Goal: Information Seeking & Learning: Learn about a topic

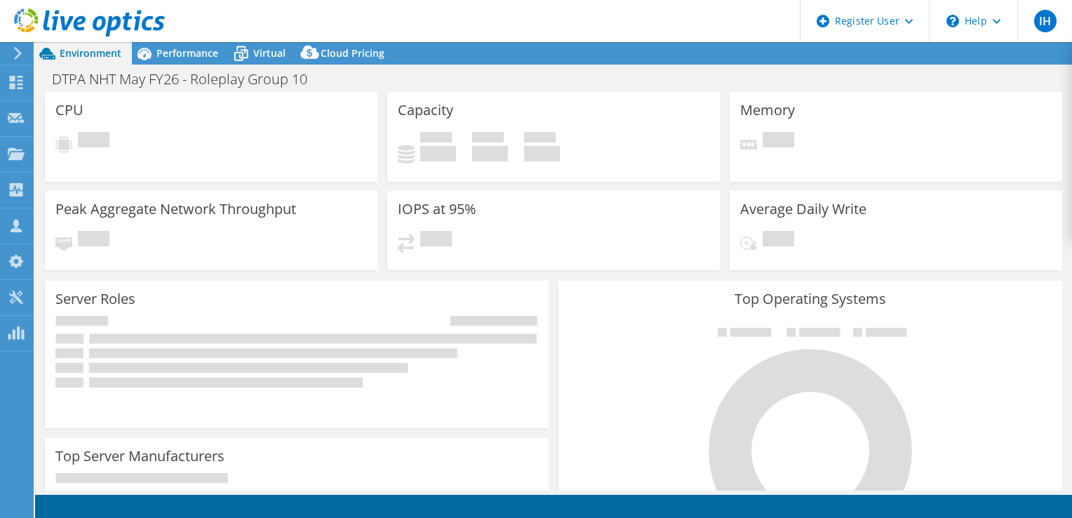
select select "USD"
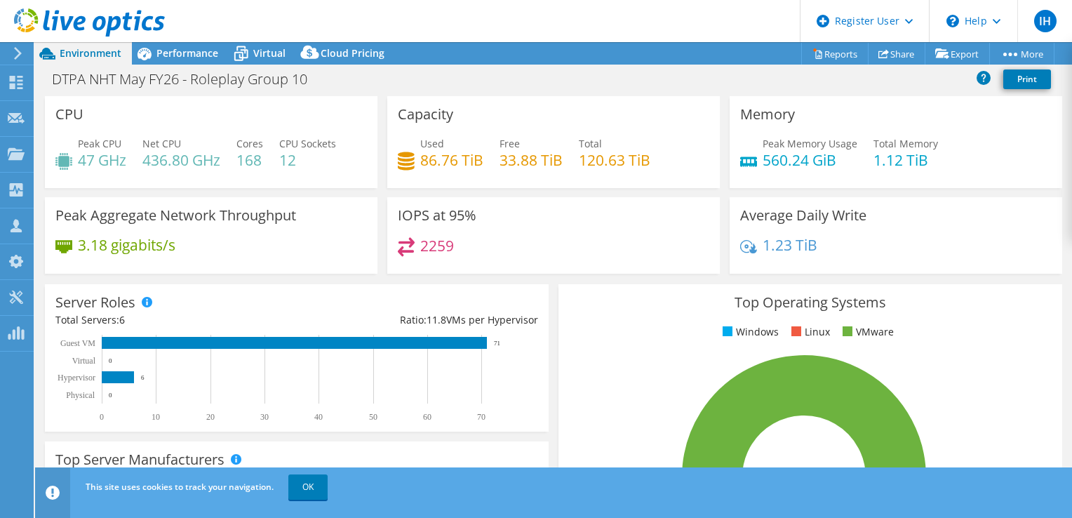
scroll to position [70, 0]
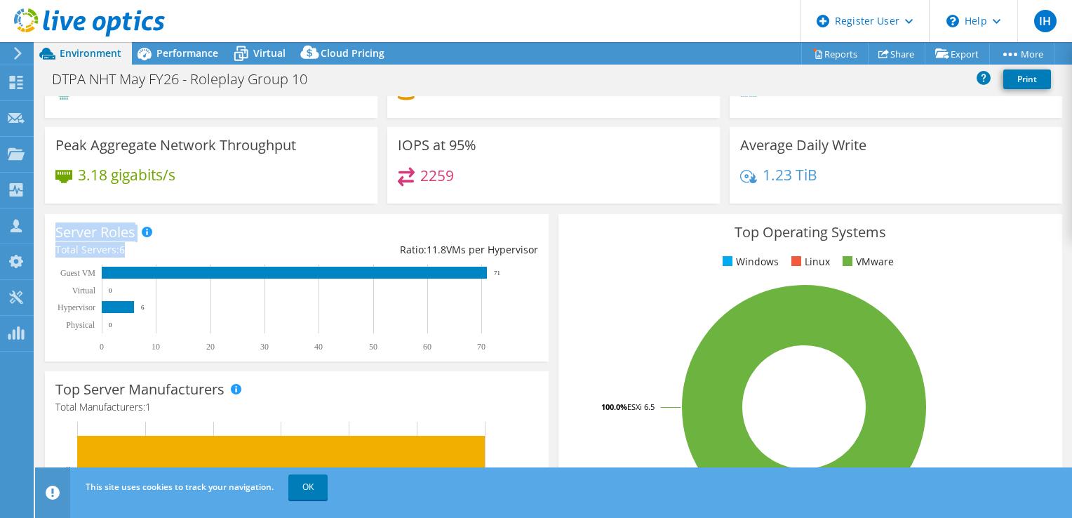
drag, startPoint x: 129, startPoint y: 245, endPoint x: 44, endPoint y: 224, distance: 87.5
click at [44, 224] on div "Server Roles Physical Servers represent bare metal servers that were targets of…" at bounding box center [297, 287] width 514 height 157
drag, startPoint x: 44, startPoint y: 224, endPoint x: 164, endPoint y: 240, distance: 121.1
click at [204, 248] on div "Total Servers: 6" at bounding box center [175, 249] width 241 height 15
click at [129, 244] on div "Total Servers: 6" at bounding box center [175, 249] width 241 height 15
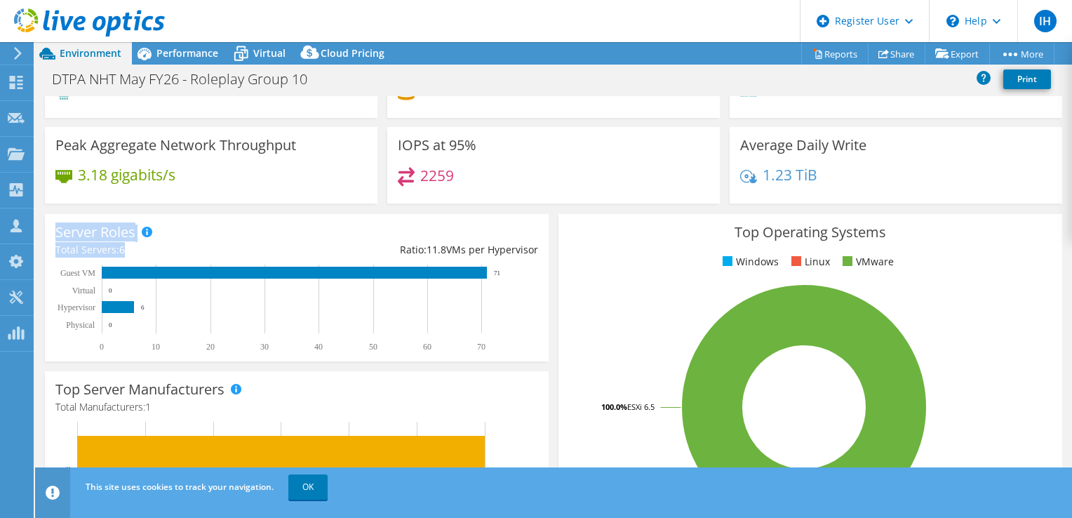
click at [141, 246] on div "Total Servers: 6" at bounding box center [175, 249] width 241 height 15
drag, startPoint x: 134, startPoint y: 248, endPoint x: 48, endPoint y: 226, distance: 89.2
click at [48, 226] on div "Server Roles Physical Servers represent bare metal servers that were targets of…" at bounding box center [297, 287] width 504 height 147
drag, startPoint x: 48, startPoint y: 226, endPoint x: 174, endPoint y: 248, distance: 128.2
click at [175, 248] on div "Total Servers: 6" at bounding box center [175, 249] width 241 height 15
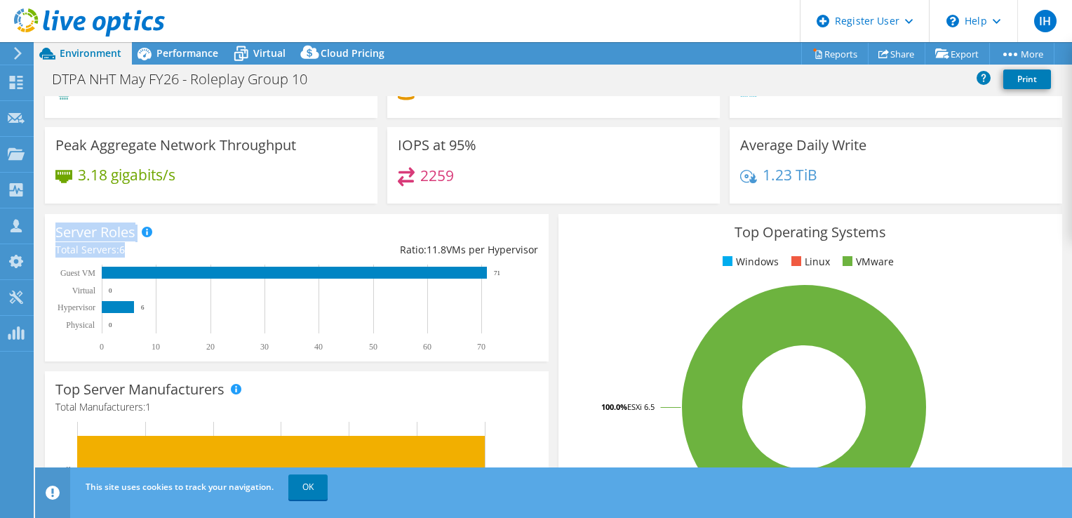
click at [133, 251] on div "Total Servers: 6" at bounding box center [175, 249] width 241 height 15
drag, startPoint x: 132, startPoint y: 251, endPoint x: 36, endPoint y: 226, distance: 98.7
click at [36, 226] on section "CPU Peak CPU 47 GHz Net CPU 436.80 GHz Cores 168 CPU Sockets 12 Capacity Used 8…" at bounding box center [553, 435] width 1037 height 818
drag, startPoint x: 36, startPoint y: 226, endPoint x: 32, endPoint y: 243, distance: 17.5
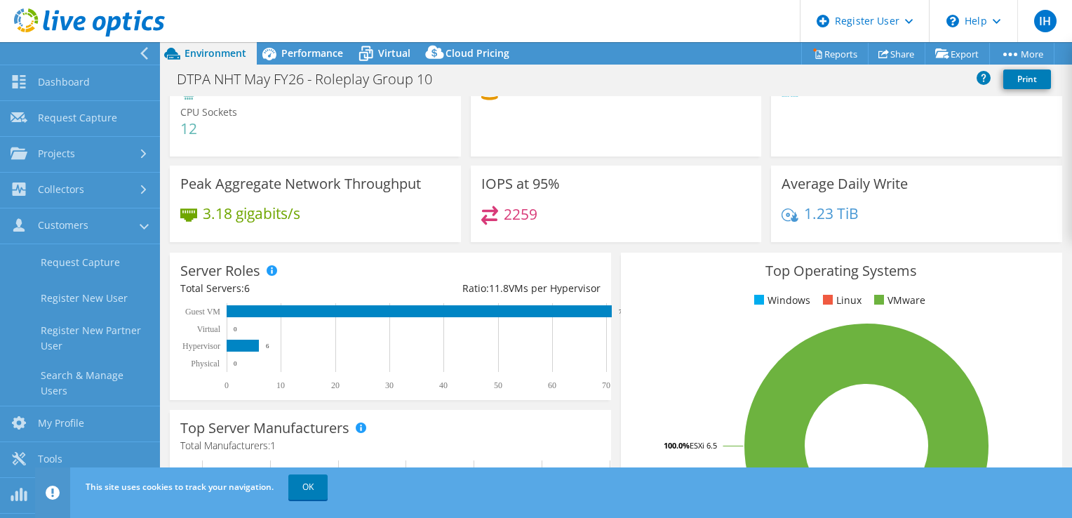
click at [234, 232] on div "3.18 gigabits/s" at bounding box center [315, 220] width 270 height 29
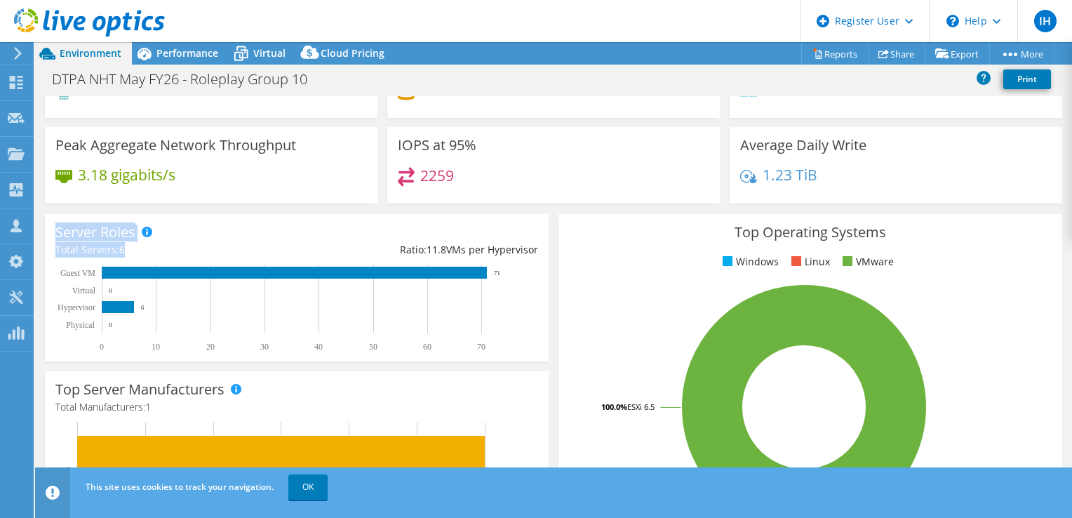
drag, startPoint x: 126, startPoint y: 249, endPoint x: 53, endPoint y: 234, distance: 75.3
click at [53, 234] on div "Server Roles Physical Servers represent bare metal servers that were targets of…" at bounding box center [297, 287] width 504 height 147
click at [232, 212] on div "Server Roles Physical Servers represent bare metal servers that were targets of…" at bounding box center [297, 287] width 514 height 157
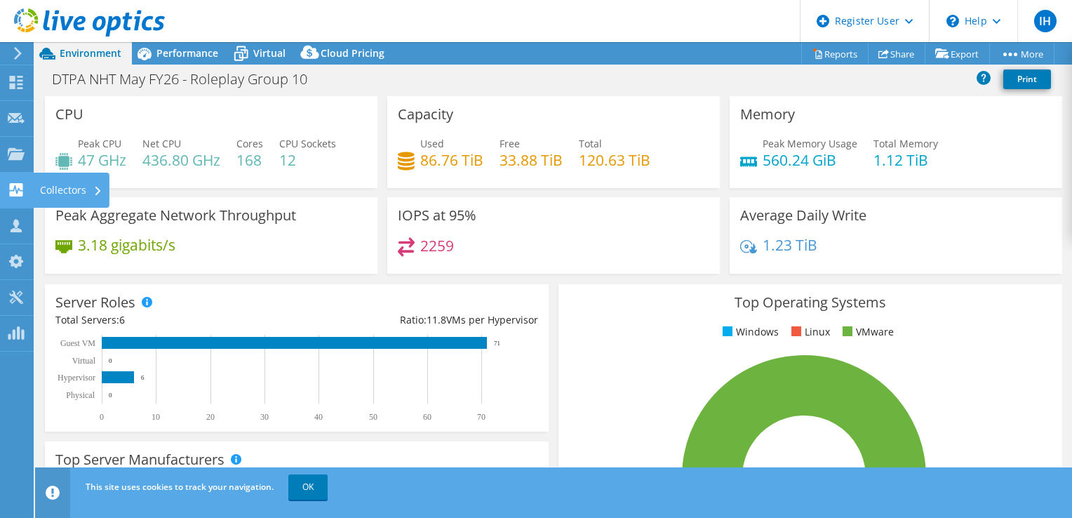
click at [22, 192] on use at bounding box center [16, 189] width 13 height 13
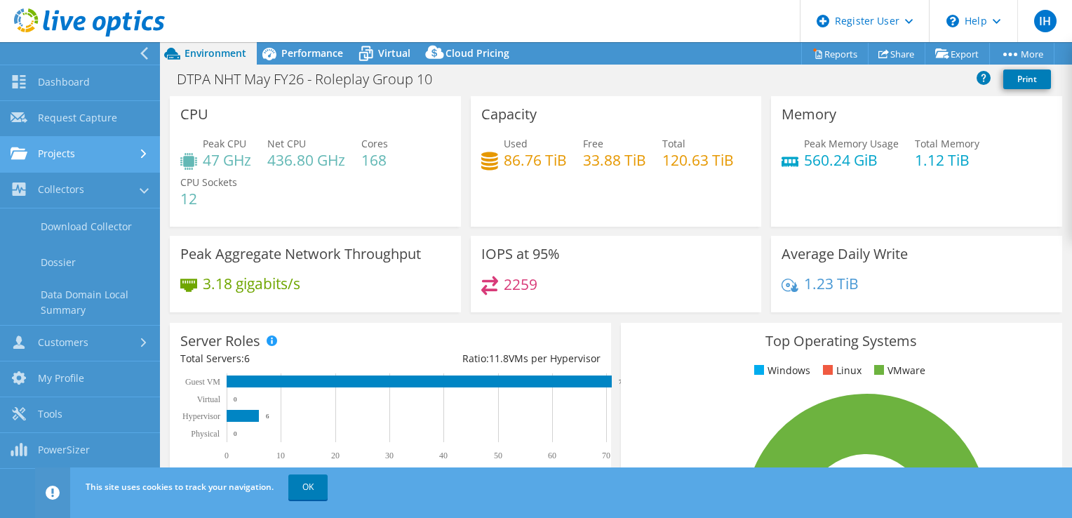
click at [143, 155] on use at bounding box center [144, 153] width 6 height 9
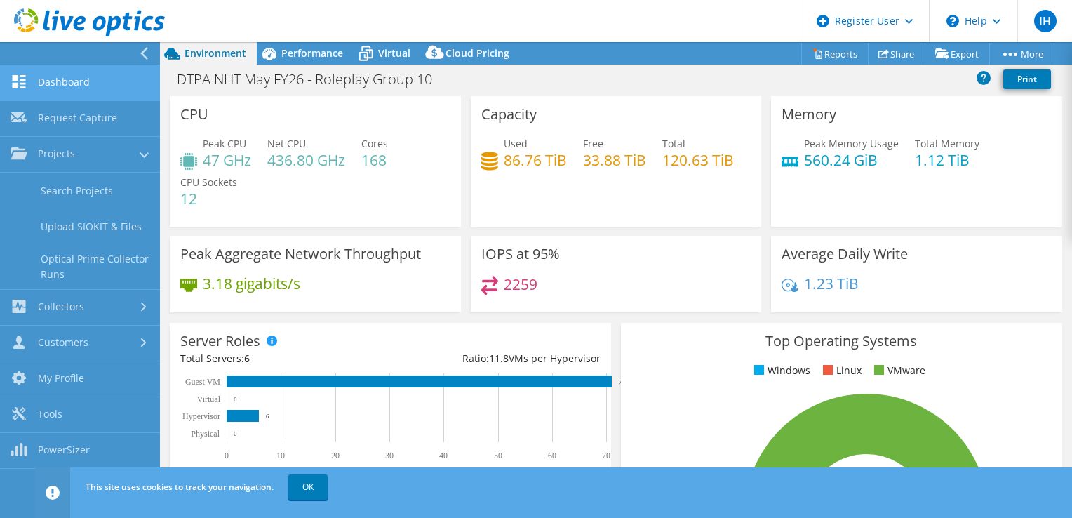
click at [120, 75] on link "Dashboard" at bounding box center [80, 83] width 160 height 36
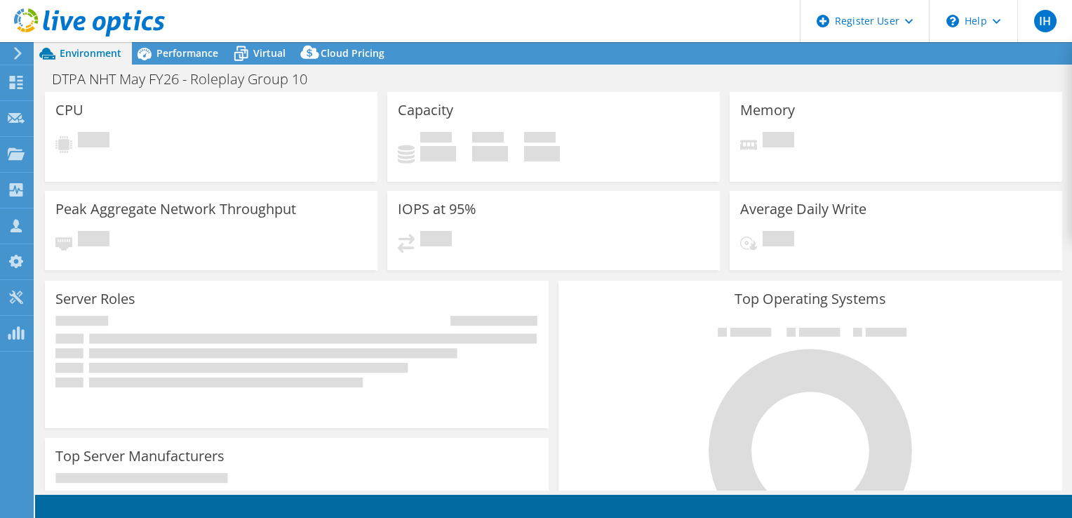
select select "USD"
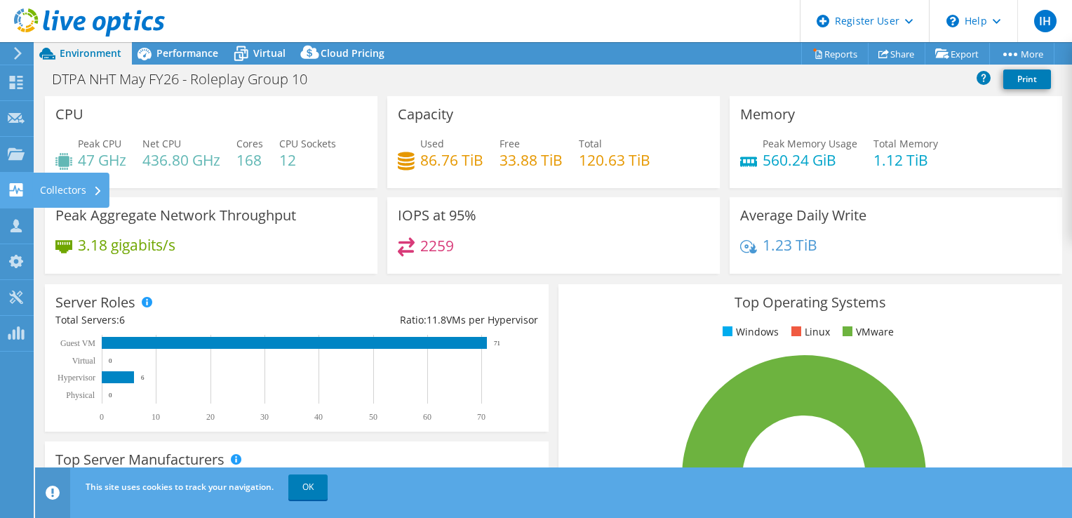
click at [20, 189] on icon at bounding box center [16, 189] width 17 height 13
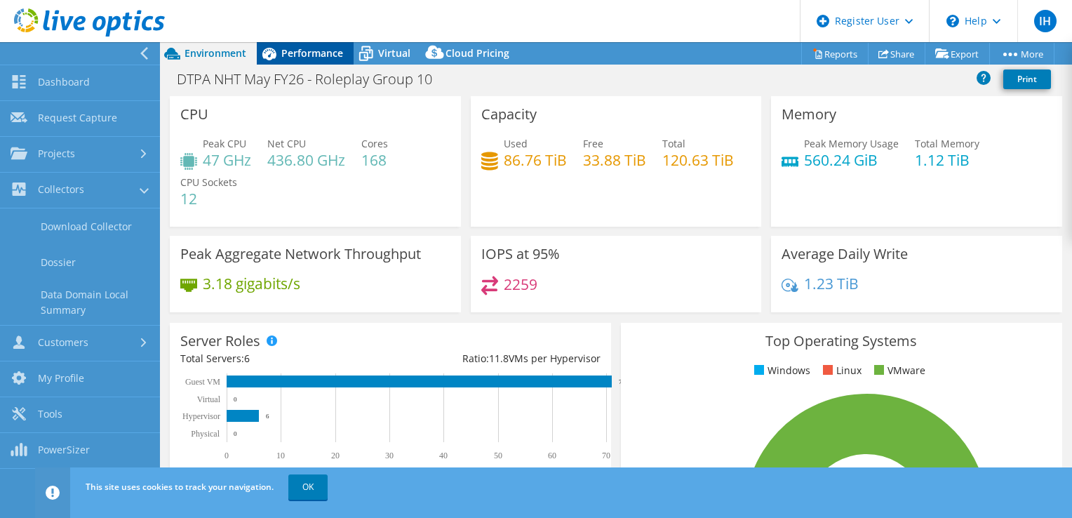
click at [301, 46] on span "Performance" at bounding box center [312, 52] width 62 height 13
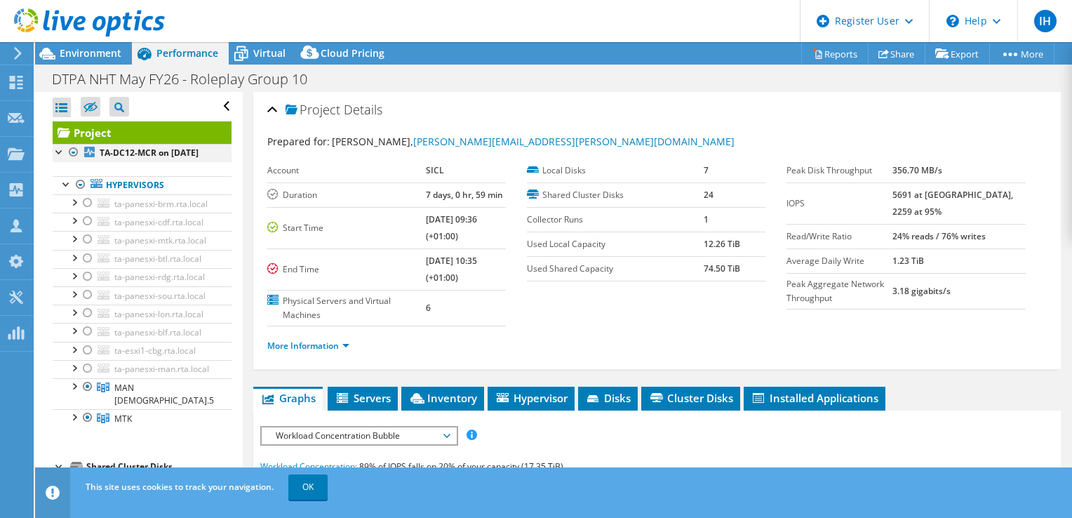
click at [56, 150] on div at bounding box center [60, 151] width 14 height 14
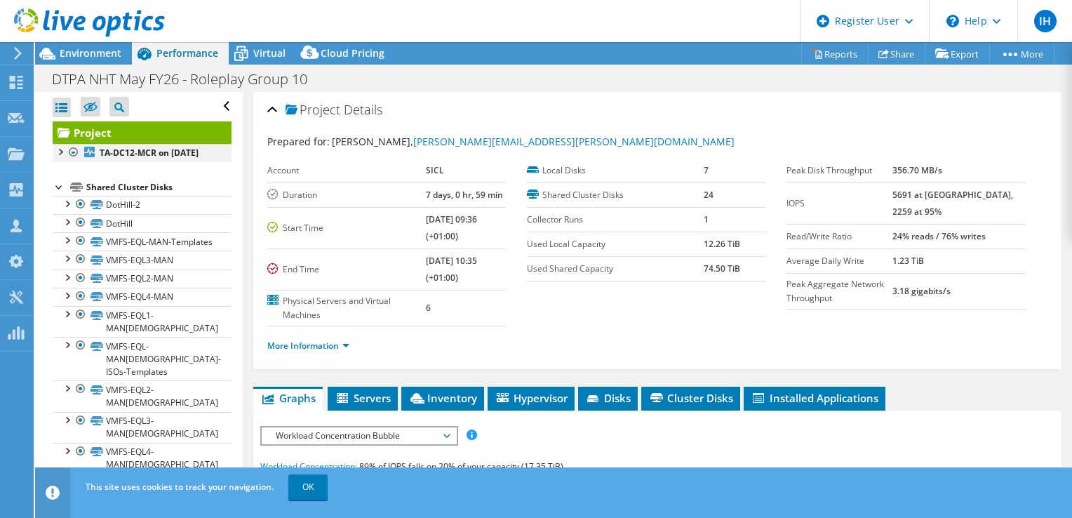
click at [64, 151] on div at bounding box center [60, 151] width 14 height 14
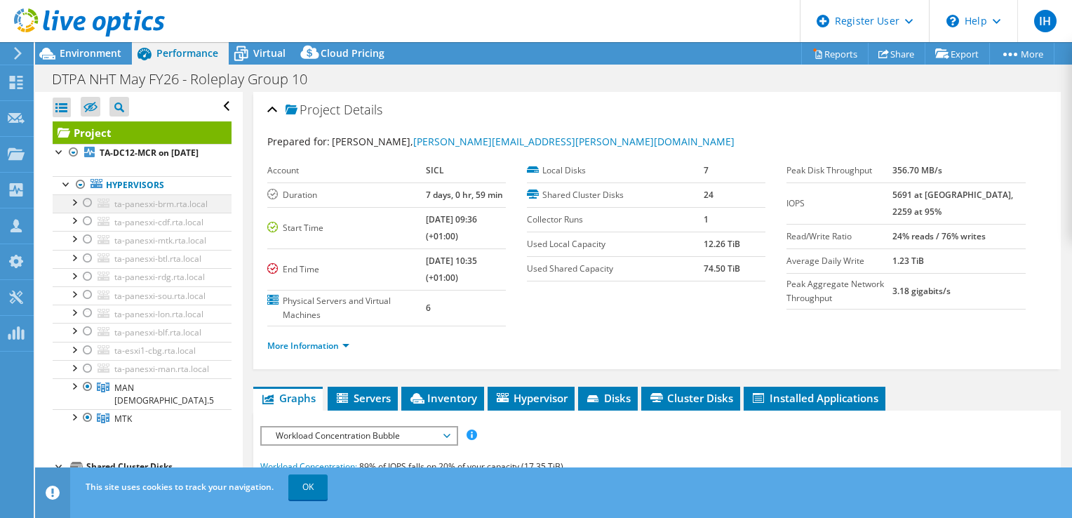
click at [69, 208] on div at bounding box center [74, 201] width 14 height 14
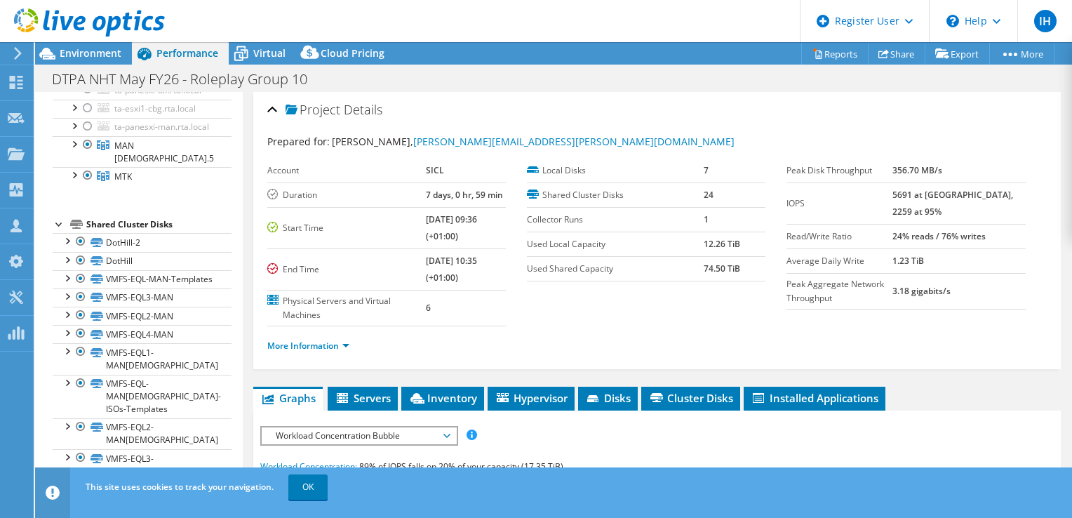
scroll to position [281, 0]
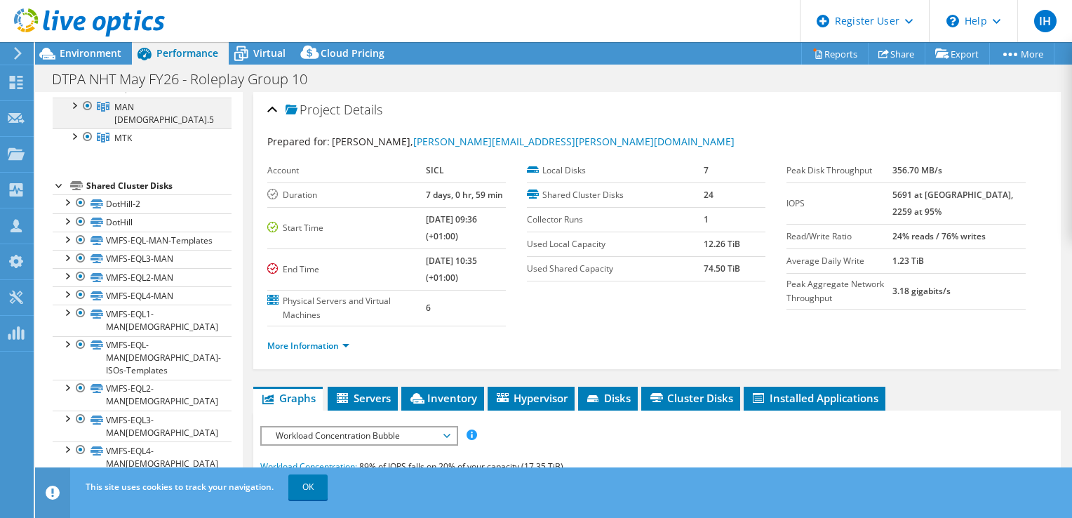
click at [76, 112] on div at bounding box center [74, 105] width 14 height 14
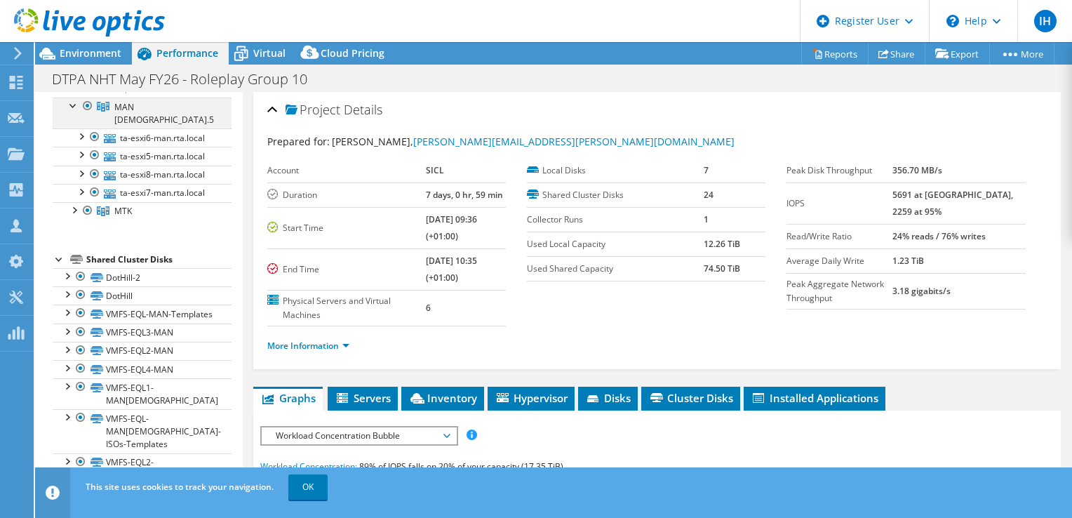
click at [76, 112] on div at bounding box center [74, 105] width 14 height 14
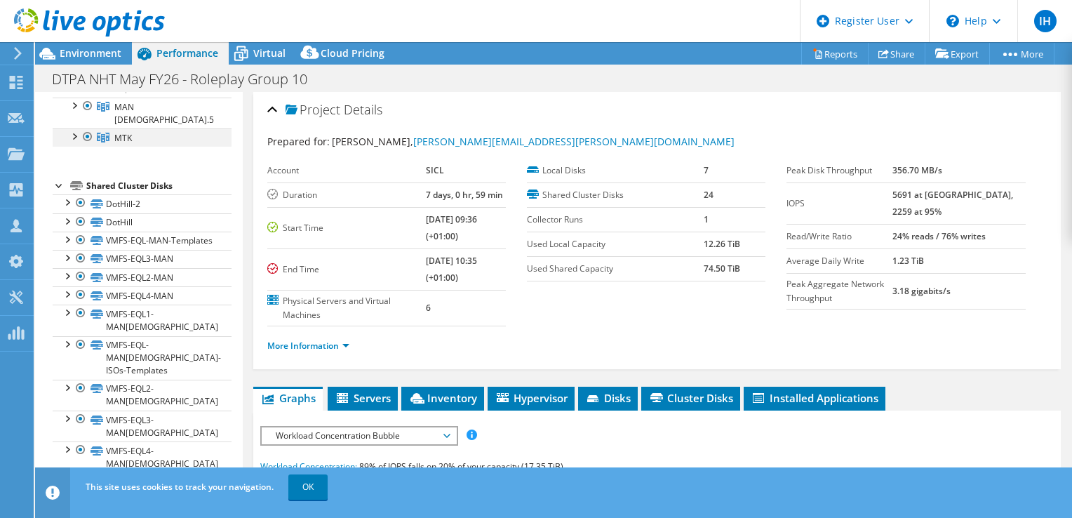
click at [74, 142] on div at bounding box center [74, 135] width 14 height 14
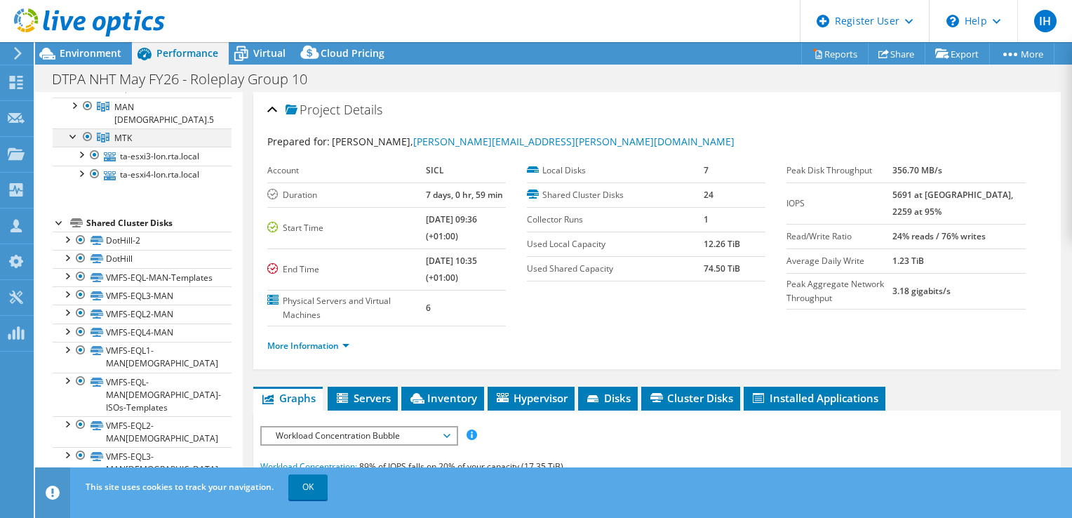
click at [74, 142] on div at bounding box center [74, 135] width 14 height 14
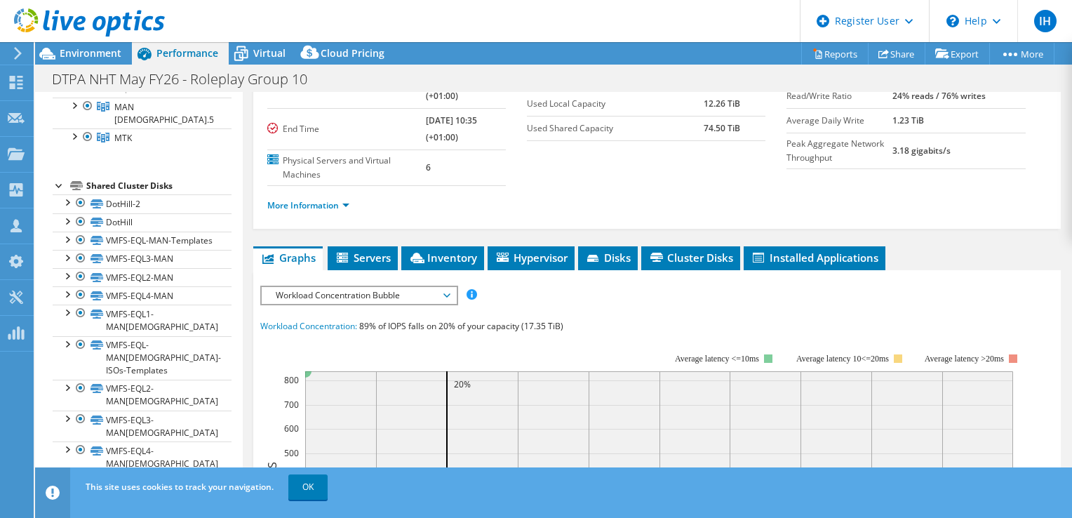
scroll to position [70, 0]
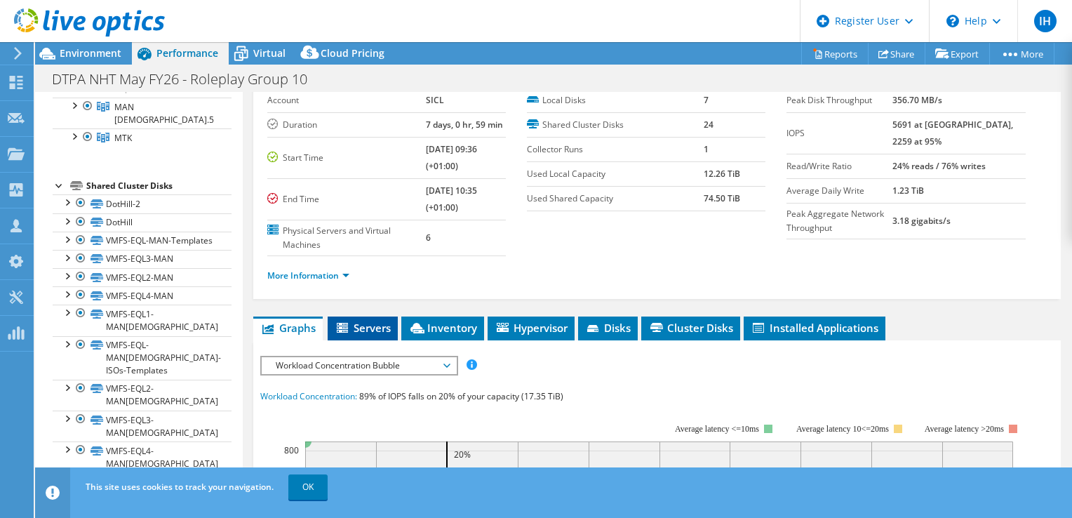
click at [366, 328] on span "Servers" at bounding box center [363, 328] width 56 height 14
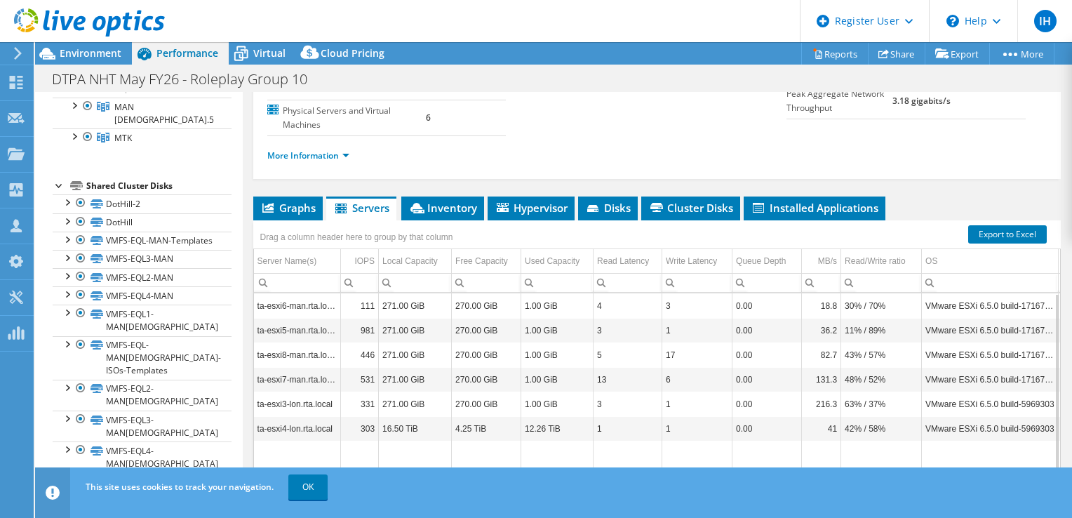
scroll to position [211, 0]
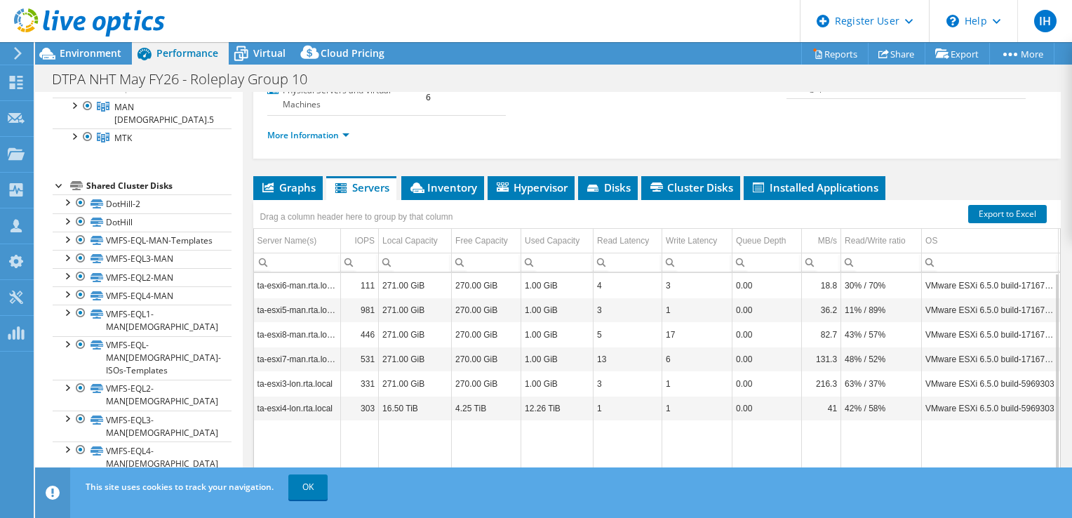
drag, startPoint x: 244, startPoint y: 270, endPoint x: 222, endPoint y: 271, distance: 21.1
click at [222, 271] on div "Open All Close All Hide Excluded Nodes Project Tree Filter" at bounding box center [553, 291] width 1037 height 399
click at [521, 143] on div "More Information" at bounding box center [657, 135] width 780 height 39
click at [454, 189] on span "Inventory" at bounding box center [442, 187] width 69 height 14
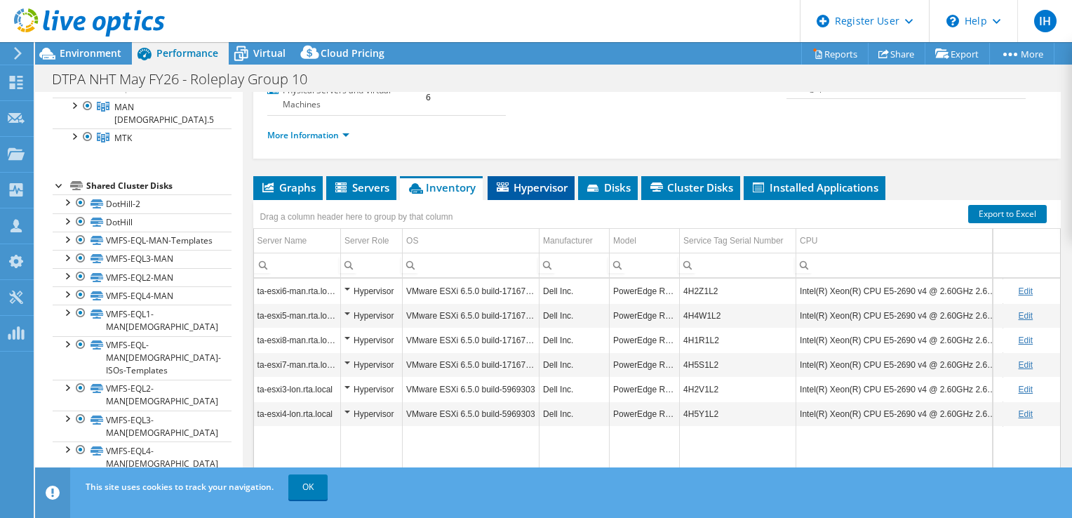
click at [540, 184] on span "Hypervisor" at bounding box center [531, 187] width 73 height 14
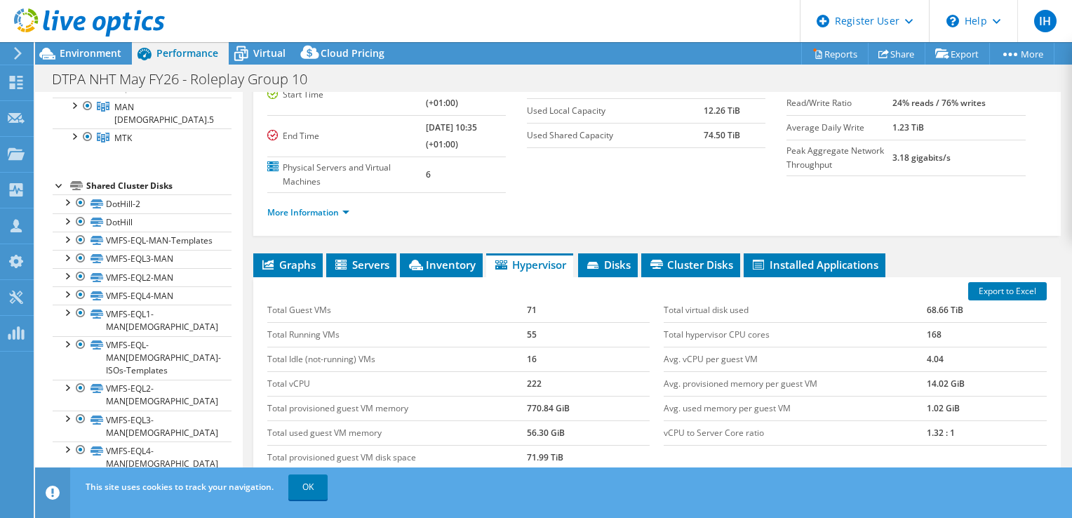
scroll to position [199, 0]
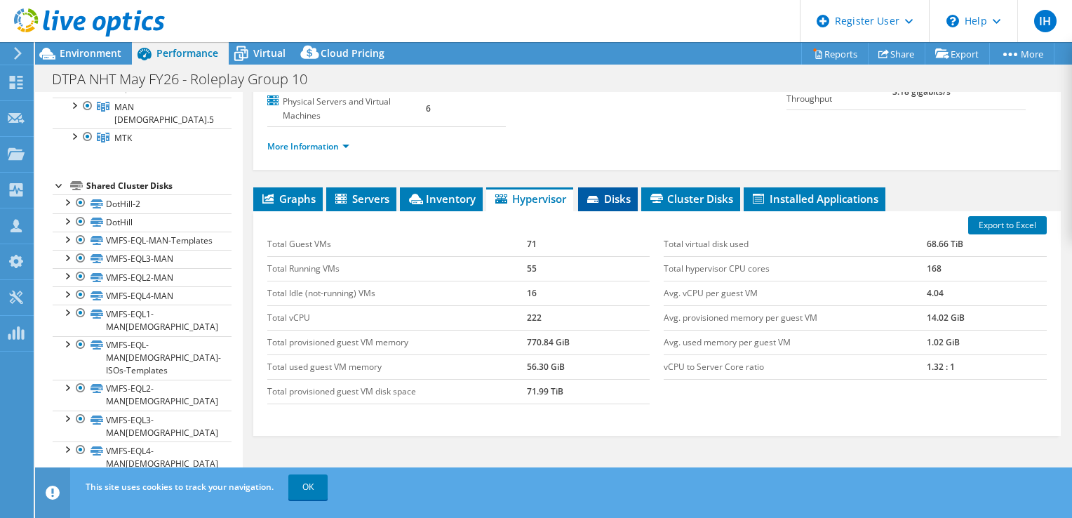
click at [601, 196] on icon at bounding box center [594, 200] width 14 height 9
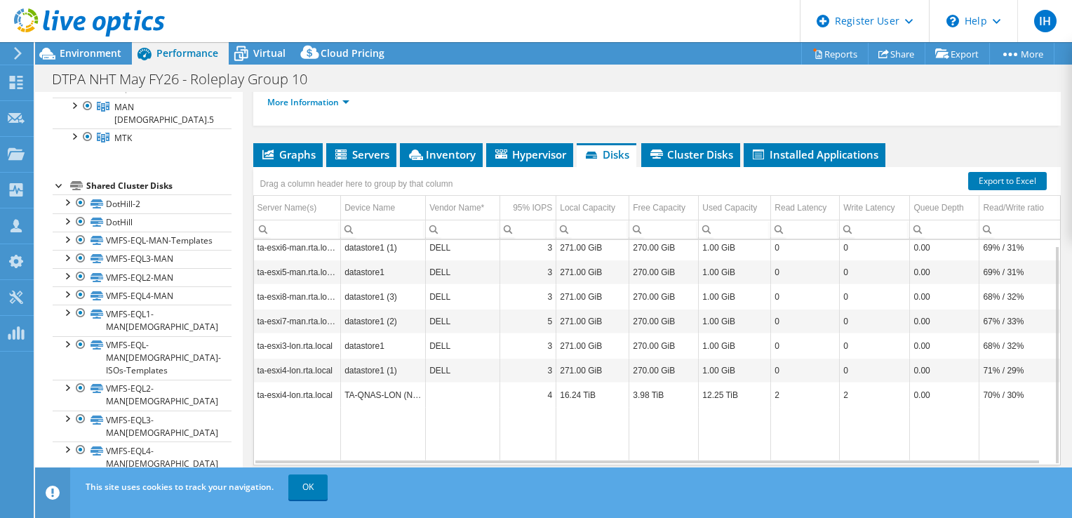
scroll to position [269, 0]
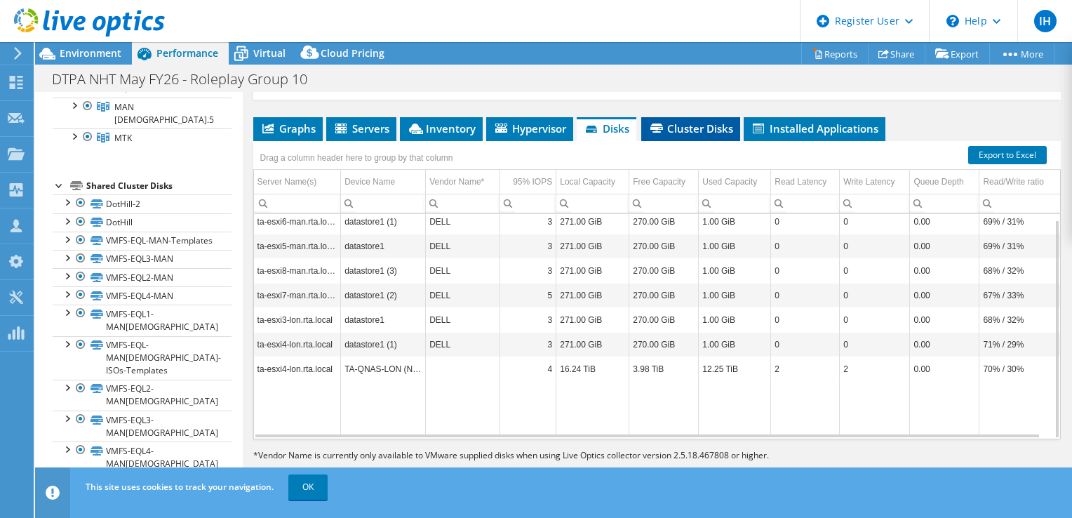
click at [674, 131] on span "Cluster Disks" at bounding box center [690, 128] width 85 height 14
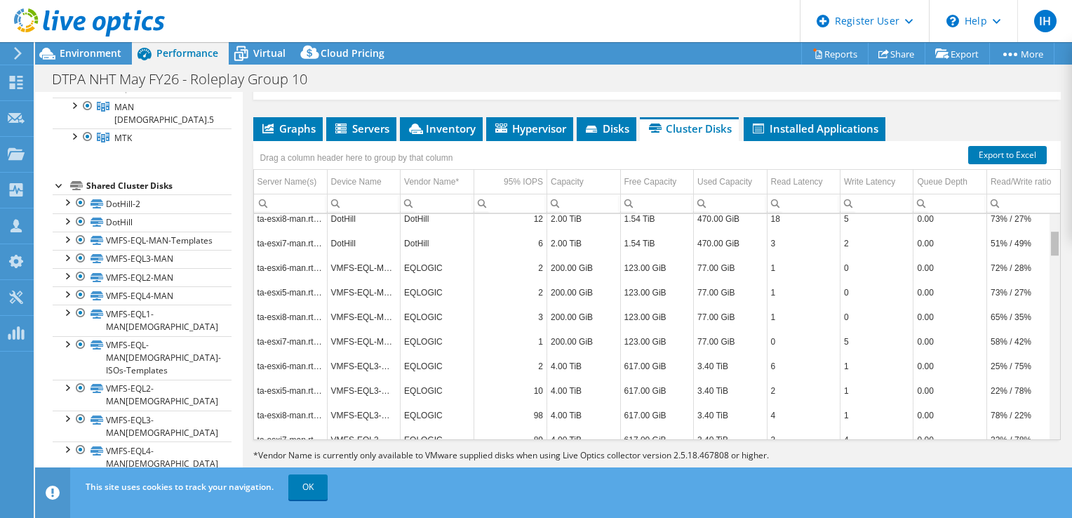
scroll to position [0, 0]
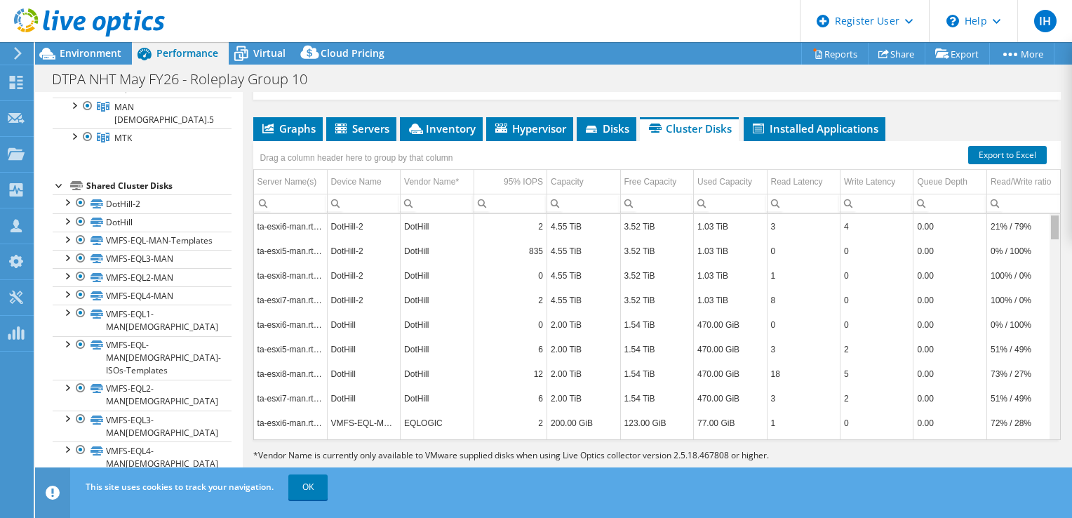
drag, startPoint x: 1042, startPoint y: 369, endPoint x: 1053, endPoint y: 204, distance: 165.2
click at [1053, 204] on body "IH Dell User [DEMOGRAPHIC_DATA] Harcha [EMAIL_ADDRESS][DOMAIN_NAME] Dell My Pro…" at bounding box center [536, 259] width 1072 height 518
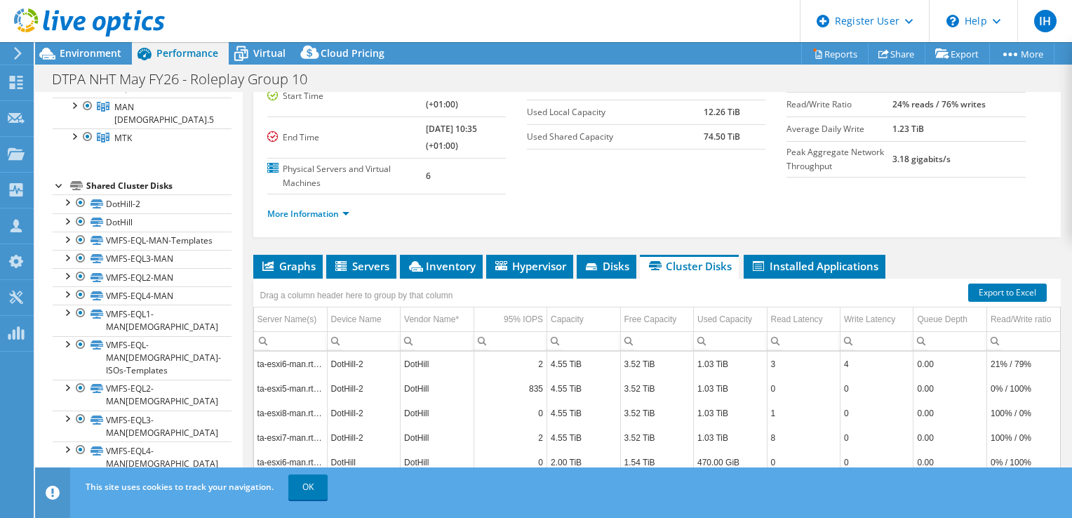
scroll to position [140, 0]
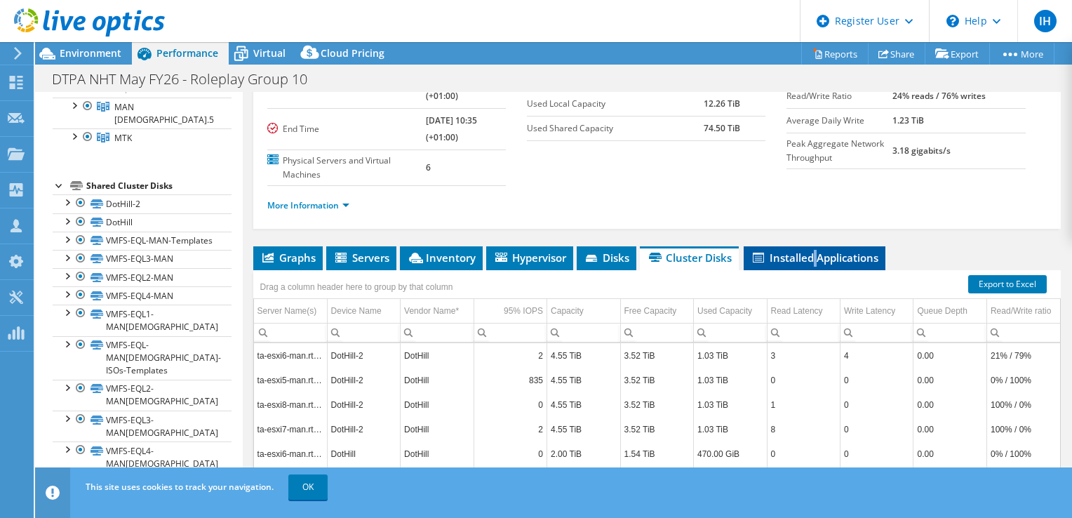
click at [818, 265] on li "Installed Applications" at bounding box center [815, 258] width 142 height 24
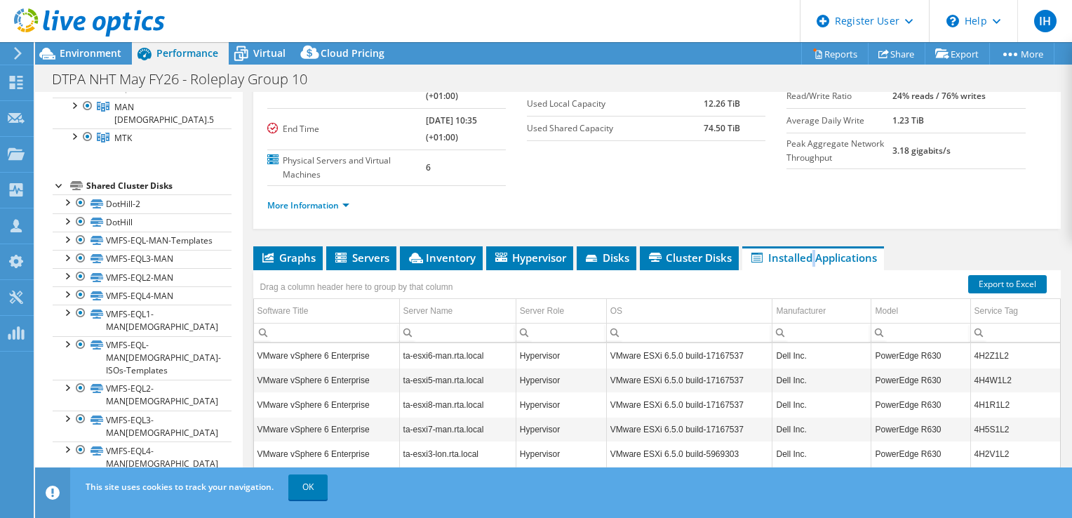
scroll to position [211, 0]
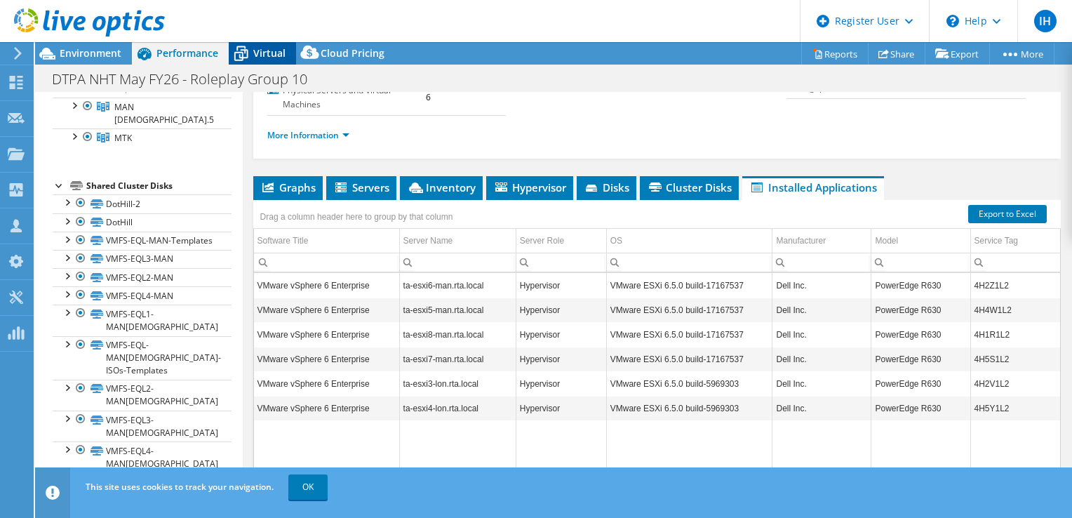
click at [257, 53] on span "Virtual" at bounding box center [269, 52] width 32 height 13
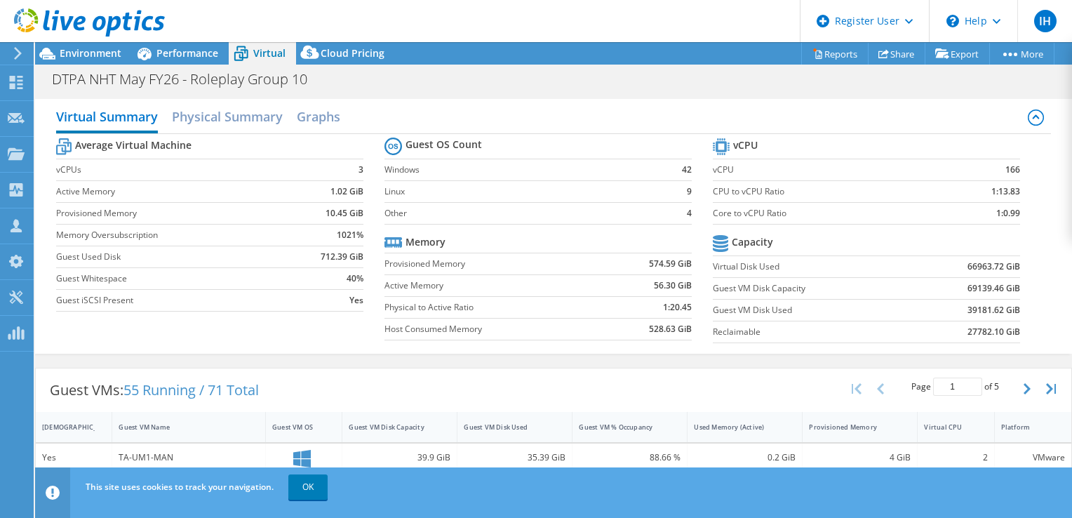
scroll to position [0, 0]
click at [347, 36] on header "IH Dell User [DEMOGRAPHIC_DATA] Harcha [EMAIL_ADDRESS][DOMAIN_NAME] Dell My Pro…" at bounding box center [536, 21] width 1072 height 42
click at [354, 46] on span "Cloud Pricing" at bounding box center [353, 52] width 64 height 13
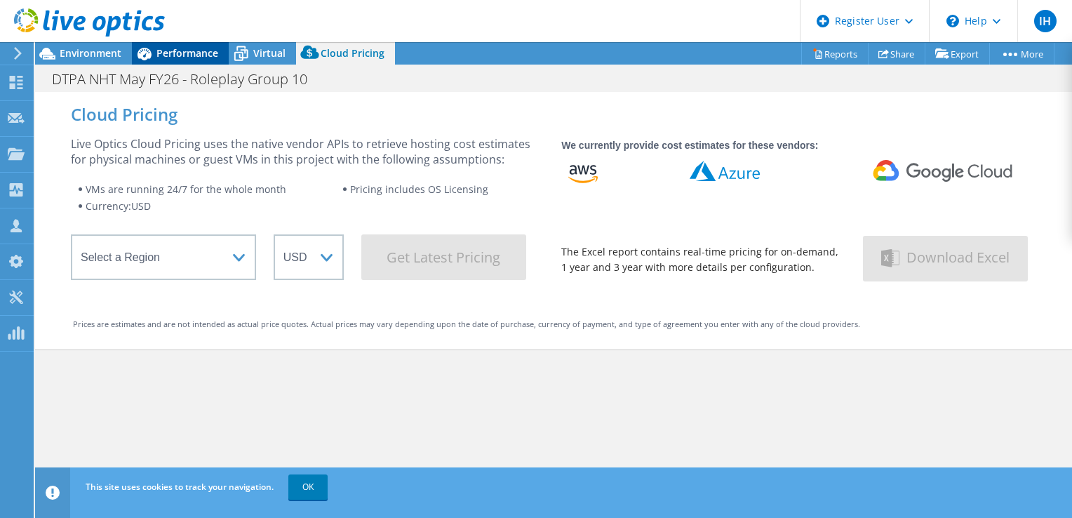
click at [178, 58] on span "Performance" at bounding box center [187, 52] width 62 height 13
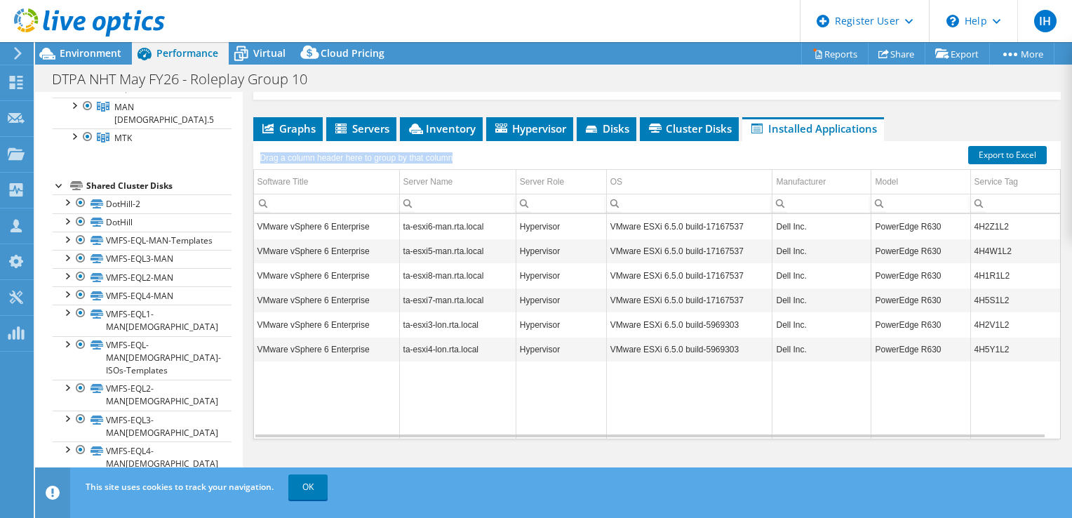
drag, startPoint x: 471, startPoint y: 157, endPoint x: 245, endPoint y: 147, distance: 226.2
click at [245, 147] on div "Project Details Prepared for: [PERSON_NAME], [PERSON_NAME][EMAIL_ADDRESS][PERSO…" at bounding box center [657, 157] width 829 height 670
click at [567, 158] on div "Drag a column header here to group by that column" at bounding box center [657, 153] width 808 height 25
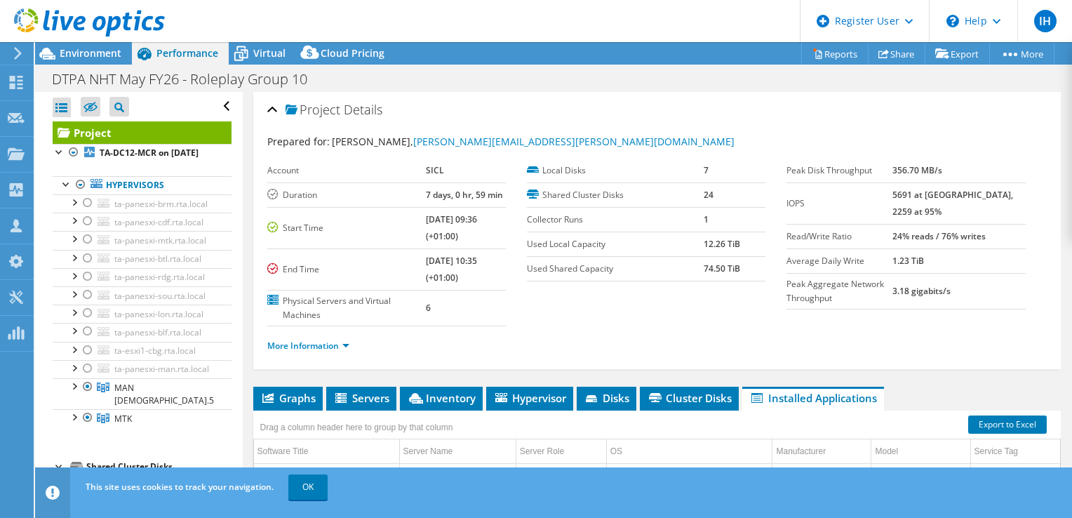
scroll to position [0, 0]
click at [254, 51] on span "Virtual" at bounding box center [269, 52] width 32 height 13
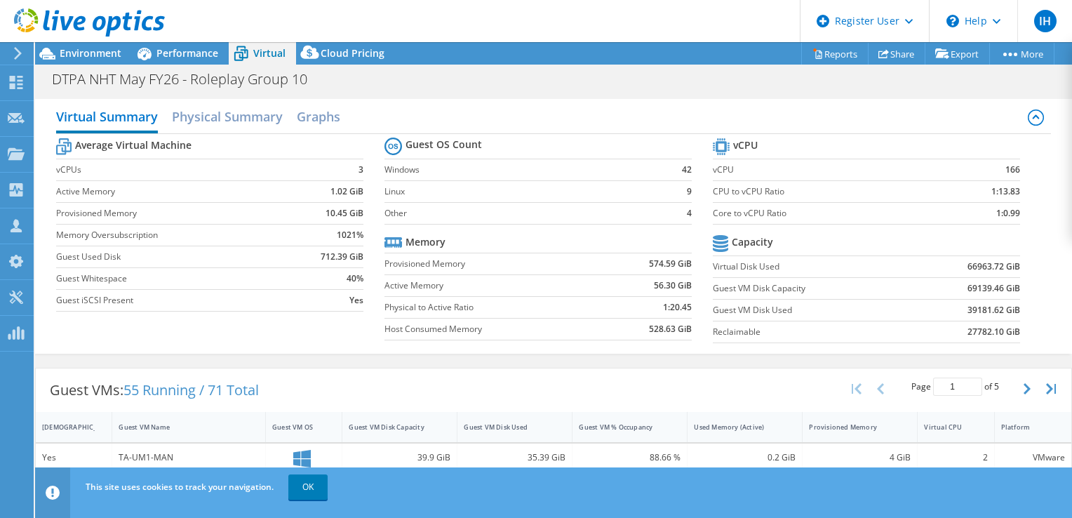
scroll to position [140, 0]
click at [342, 51] on span "Cloud Pricing" at bounding box center [353, 52] width 64 height 13
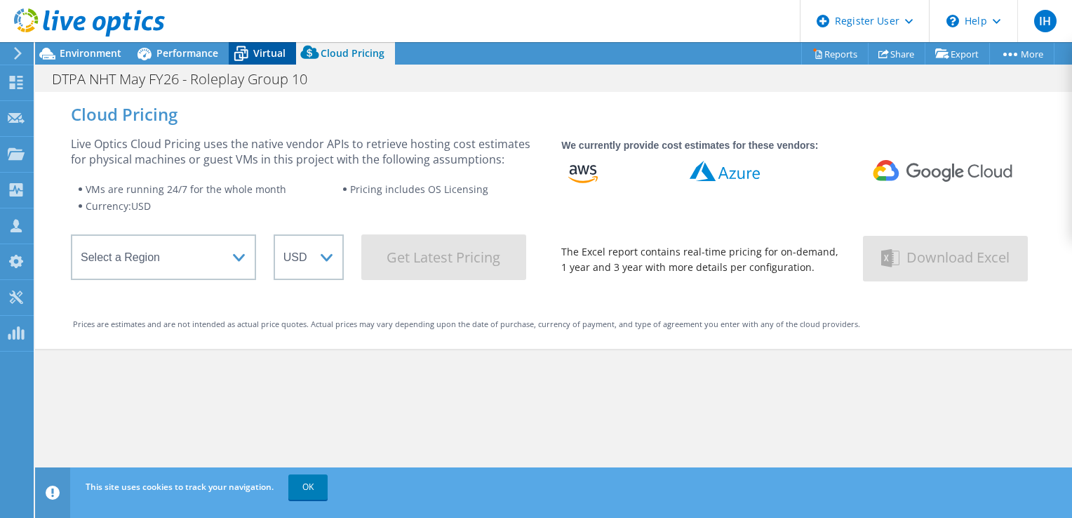
click at [261, 58] on span "Virtual" at bounding box center [269, 52] width 32 height 13
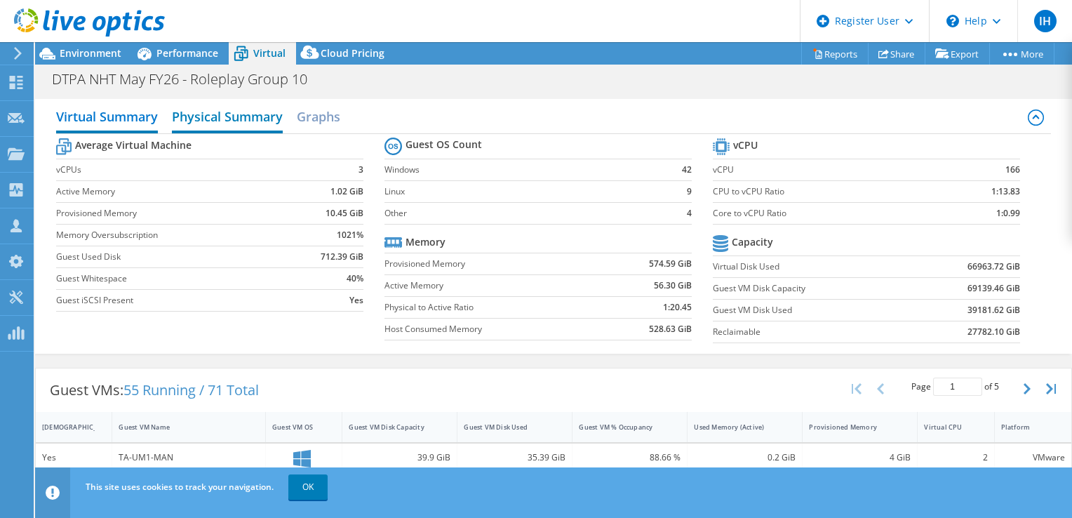
click at [234, 123] on h2 "Physical Summary" at bounding box center [227, 117] width 111 height 31
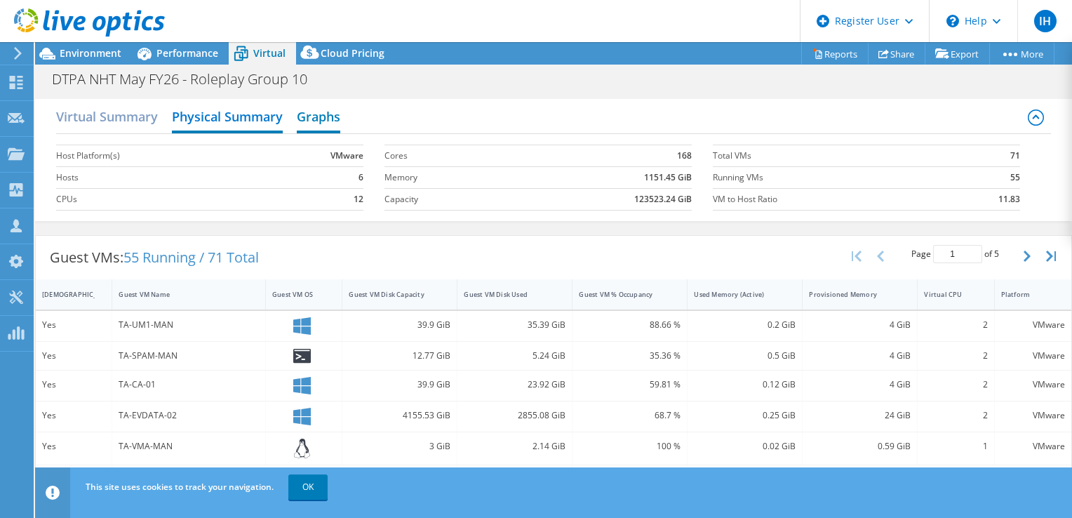
click at [324, 112] on h2 "Graphs" at bounding box center [319, 117] width 44 height 31
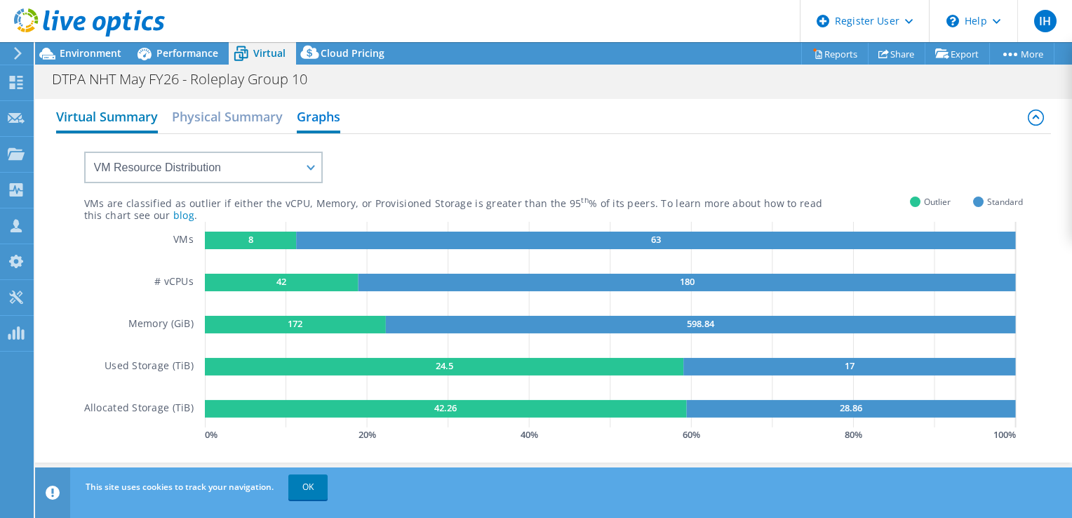
click at [90, 114] on h2 "Virtual Summary" at bounding box center [107, 117] width 102 height 31
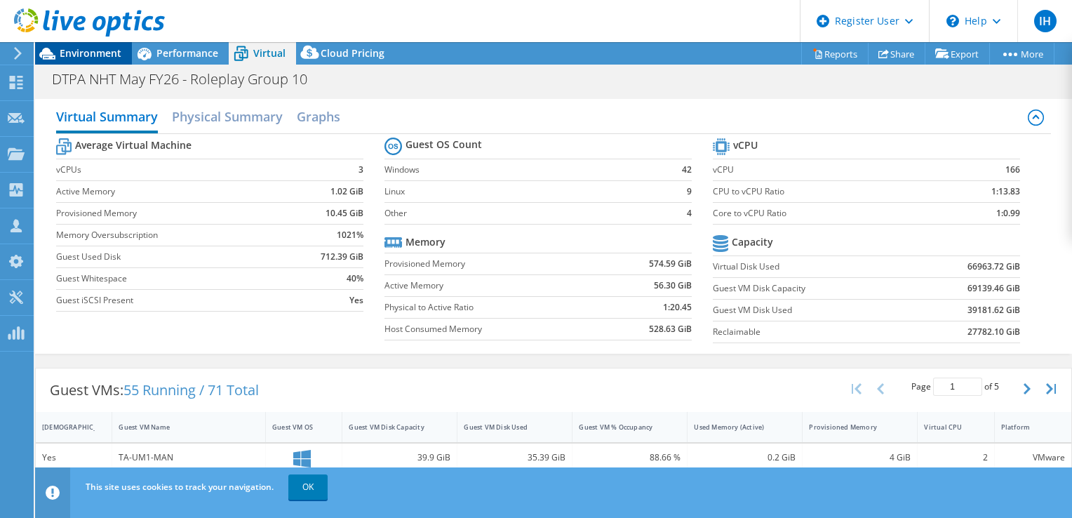
click at [85, 49] on span "Environment" at bounding box center [91, 52] width 62 height 13
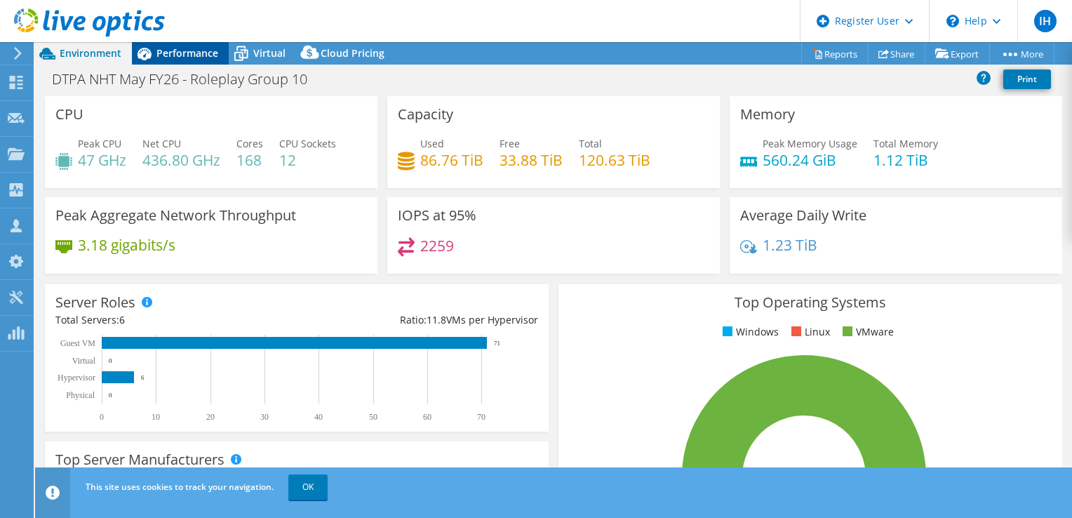
click at [190, 56] on span "Performance" at bounding box center [187, 52] width 62 height 13
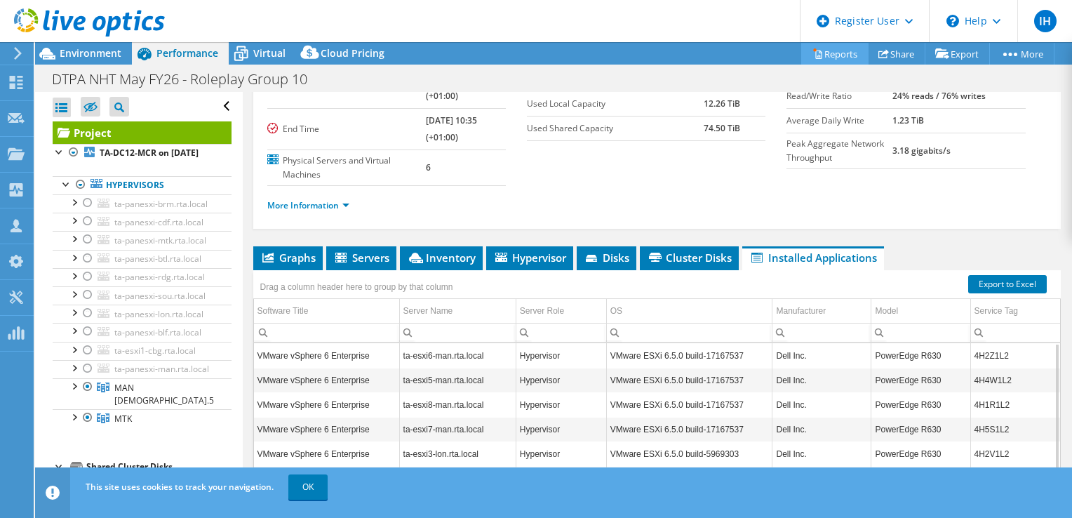
click at [838, 60] on link "Reports" at bounding box center [834, 54] width 67 height 22
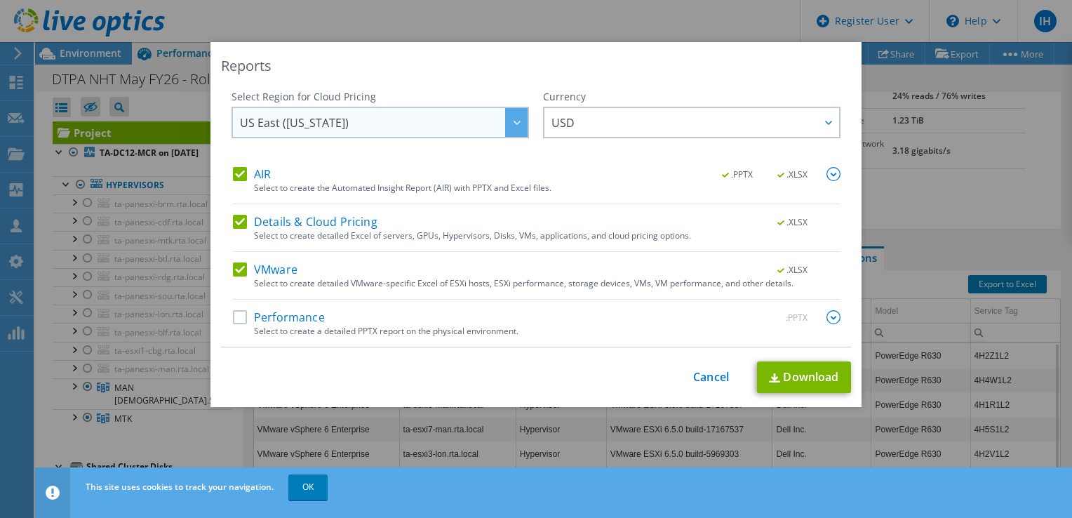
click at [506, 125] on div at bounding box center [516, 122] width 22 height 29
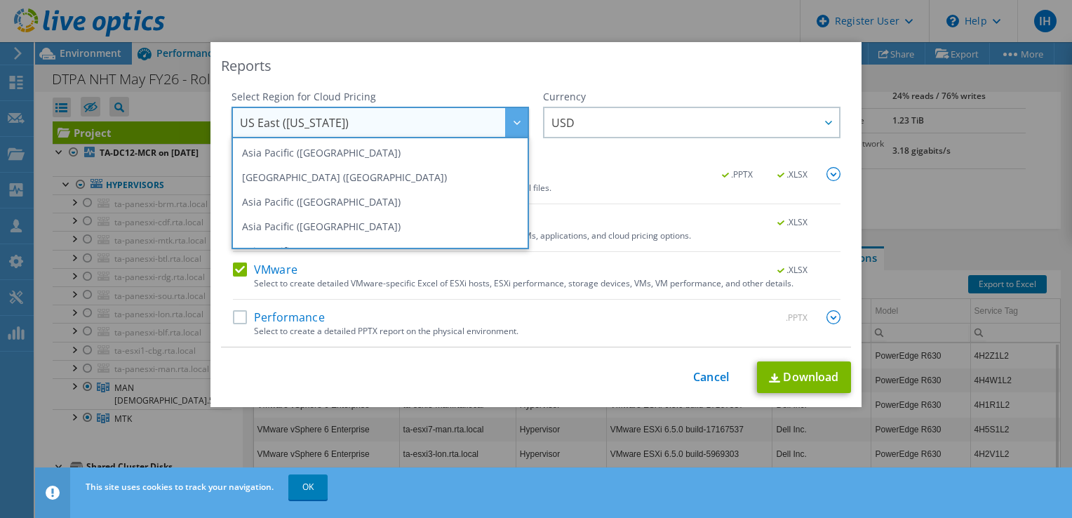
click at [514, 121] on icon at bounding box center [517, 123] width 7 height 4
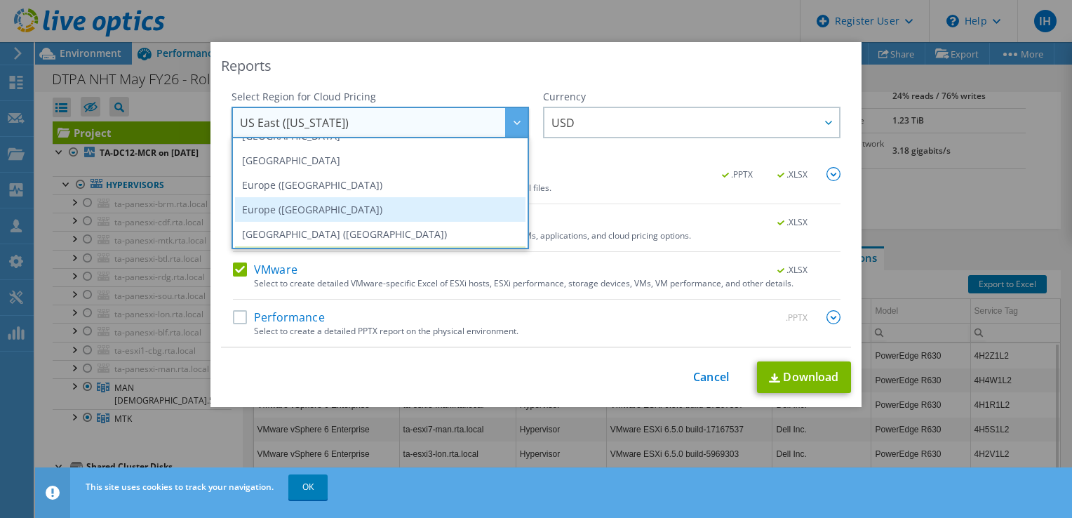
scroll to position [119, 0]
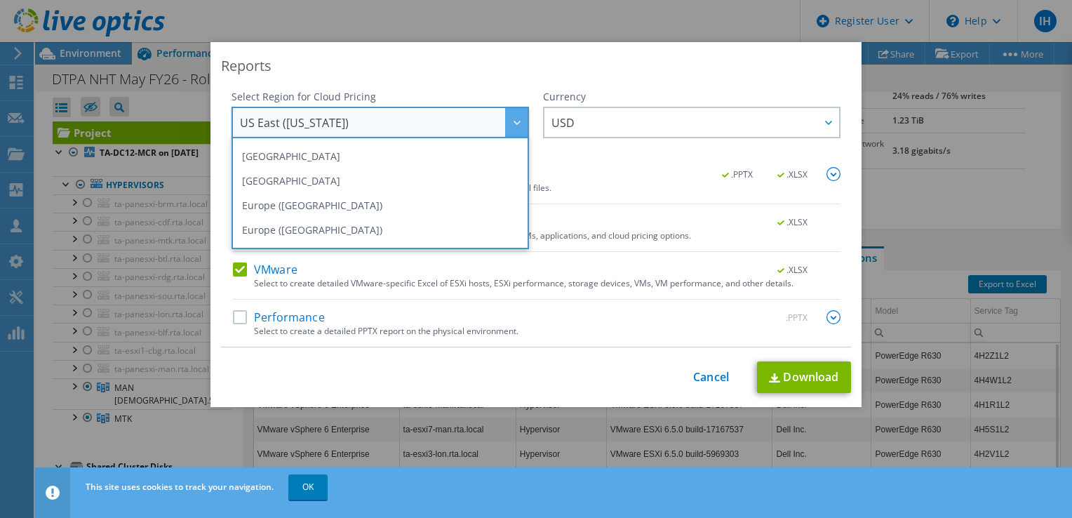
click at [481, 69] on div "Reports" at bounding box center [536, 66] width 630 height 20
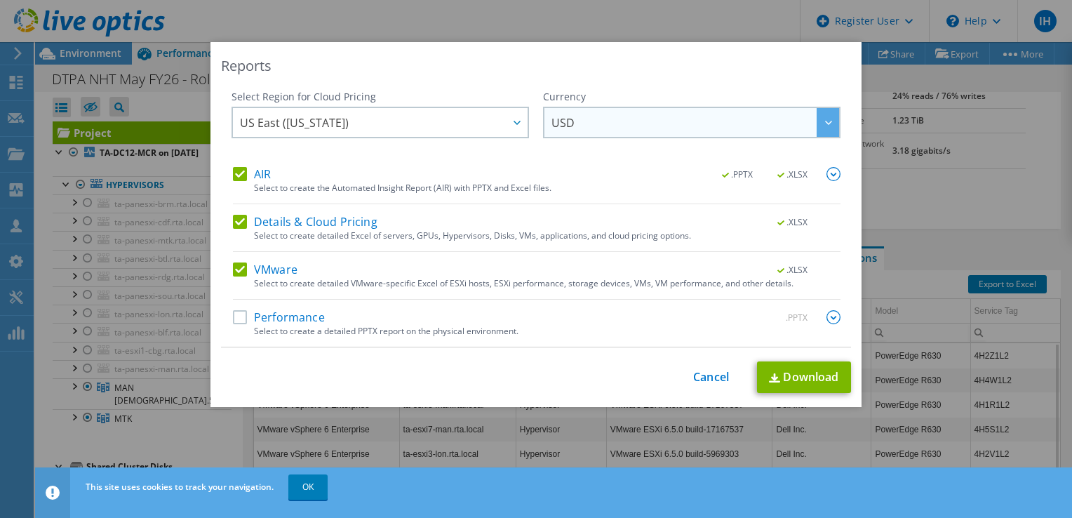
click at [832, 122] on div at bounding box center [828, 122] width 22 height 29
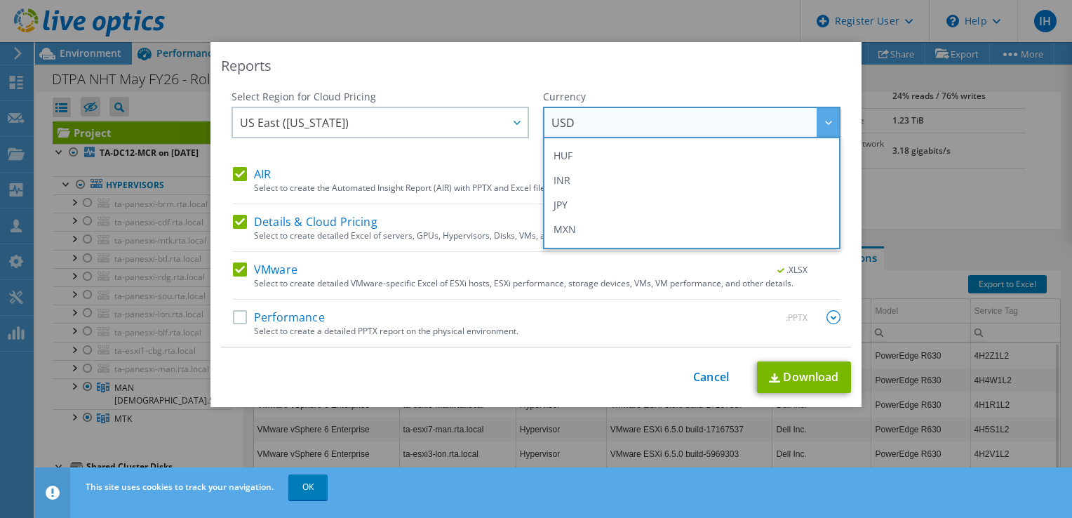
scroll to position [281, 0]
click at [472, 80] on div "Reports Select Region for Cloud Pricing Asia Pacific ([GEOGRAPHIC_DATA]) [GEOGR…" at bounding box center [536, 224] width 651 height 365
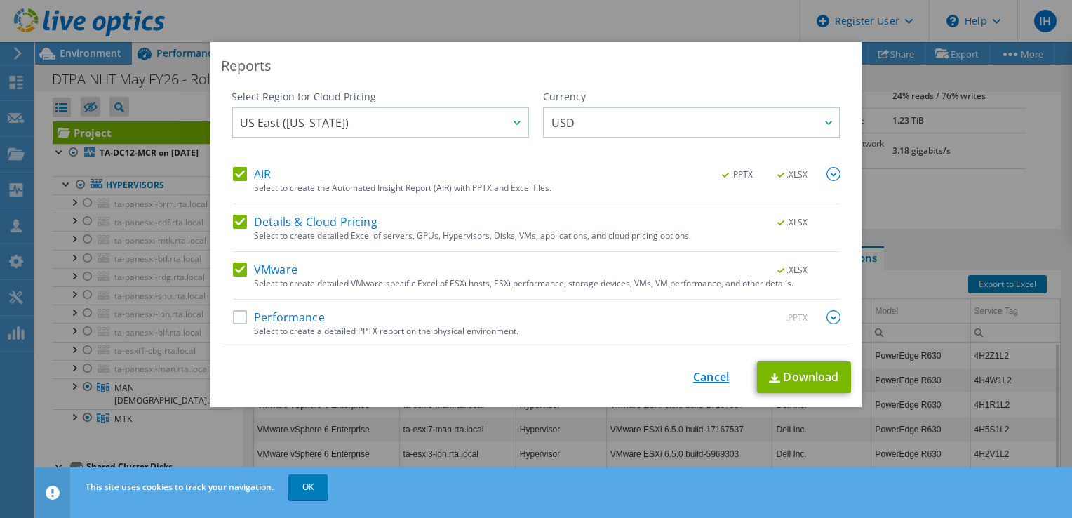
click at [702, 377] on link "Cancel" at bounding box center [711, 377] width 36 height 13
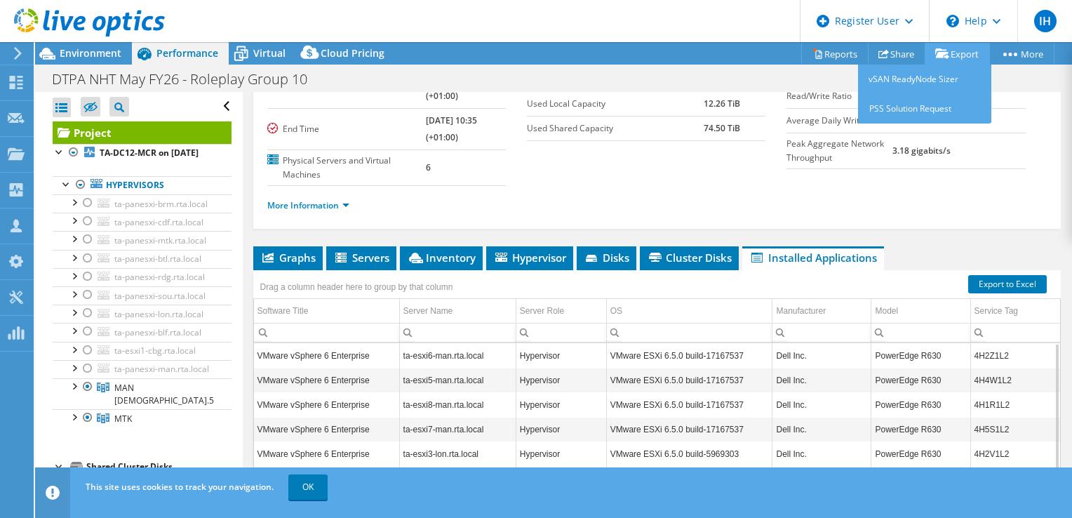
click at [985, 49] on link "Export" at bounding box center [957, 54] width 65 height 22
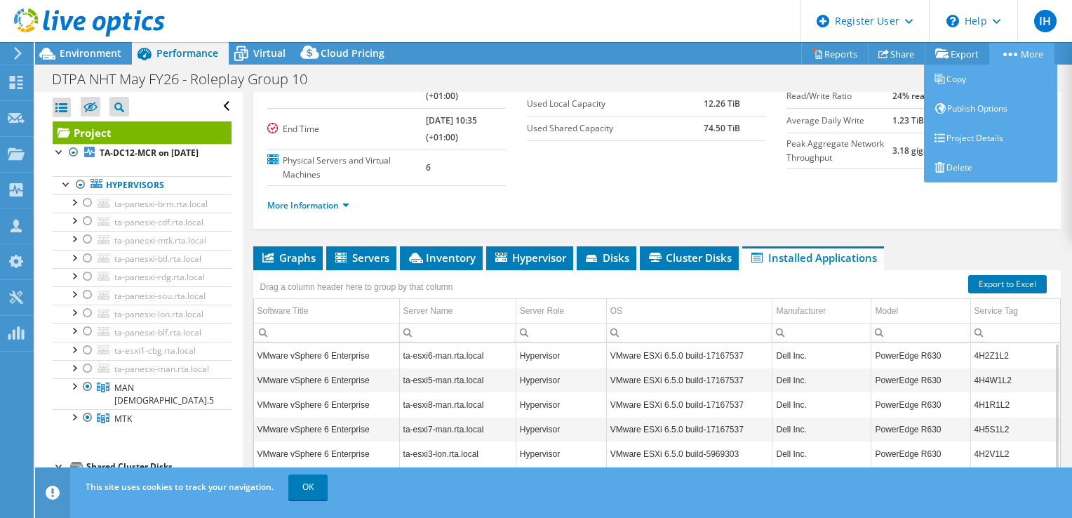
click at [1002, 51] on link "More" at bounding box center [1021, 54] width 65 height 22
